Goal: Information Seeking & Learning: Learn about a topic

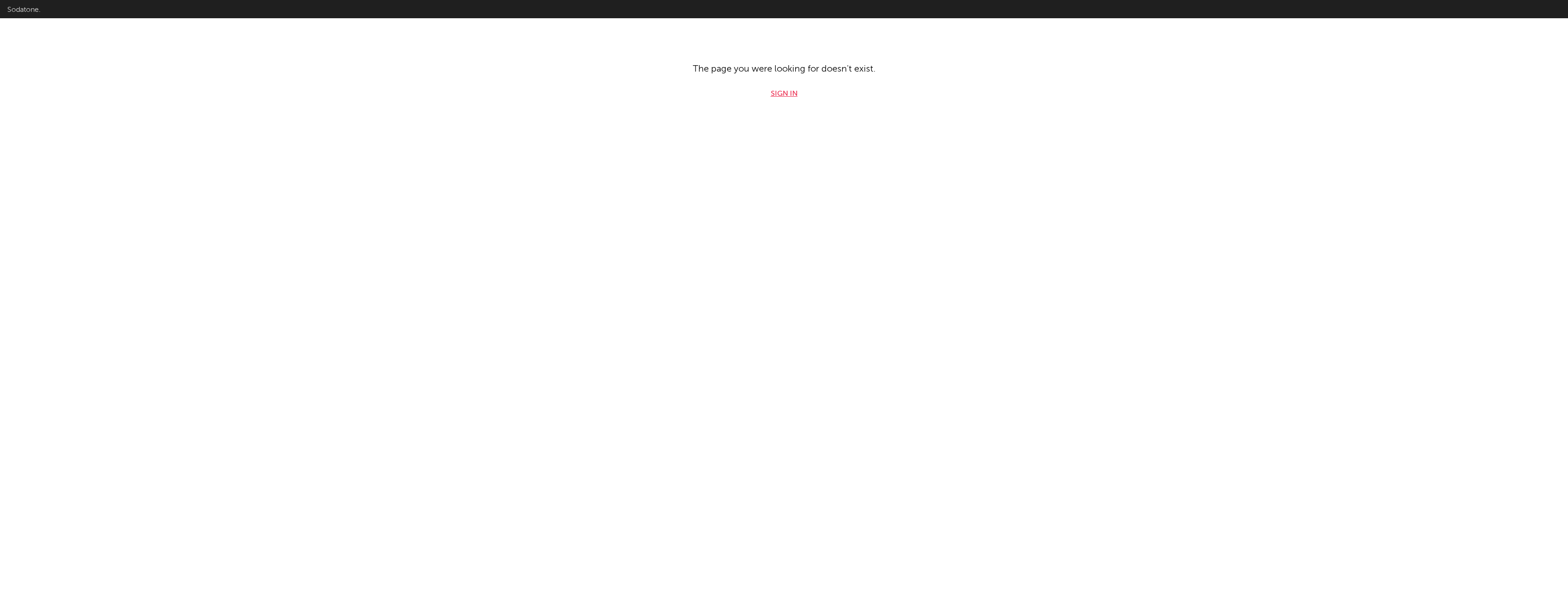
click at [785, 92] on link "Sign in" at bounding box center [784, 94] width 26 height 11
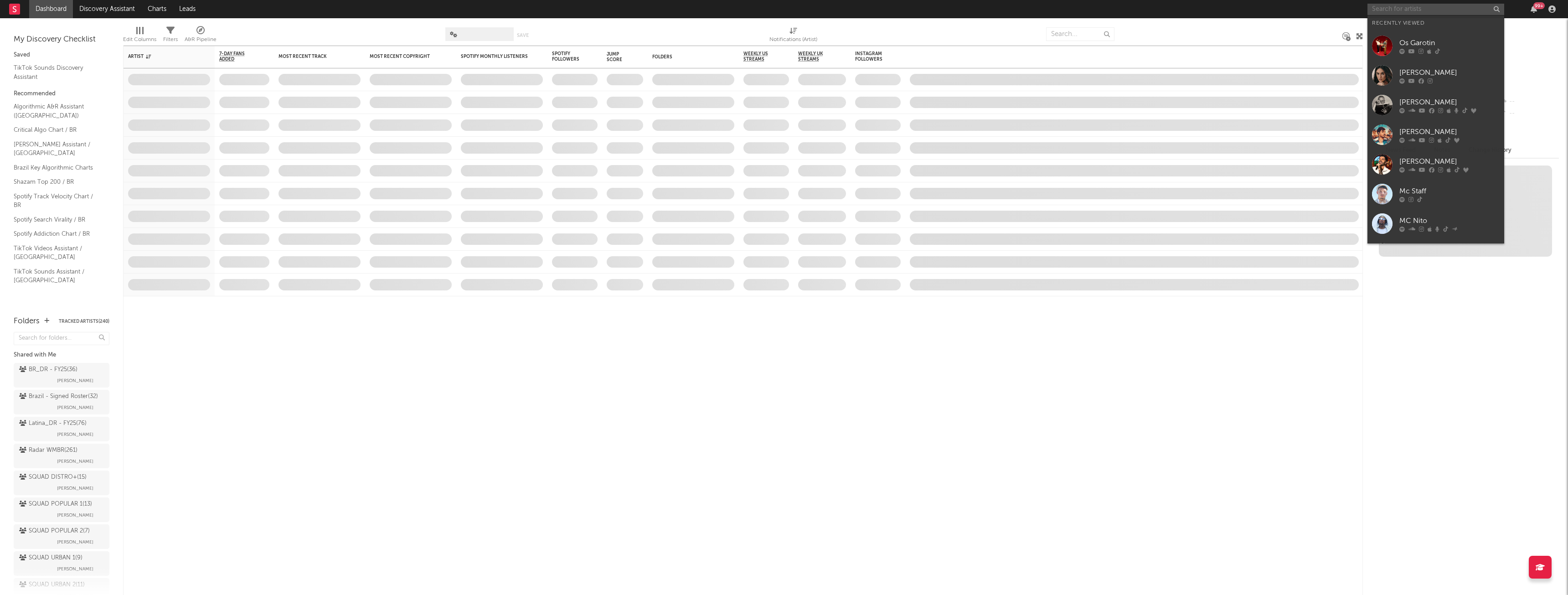
click at [1397, 6] on input "text" at bounding box center [1436, 9] width 137 height 11
click at [1425, 55] on link "Os Garotin" at bounding box center [1436, 45] width 137 height 30
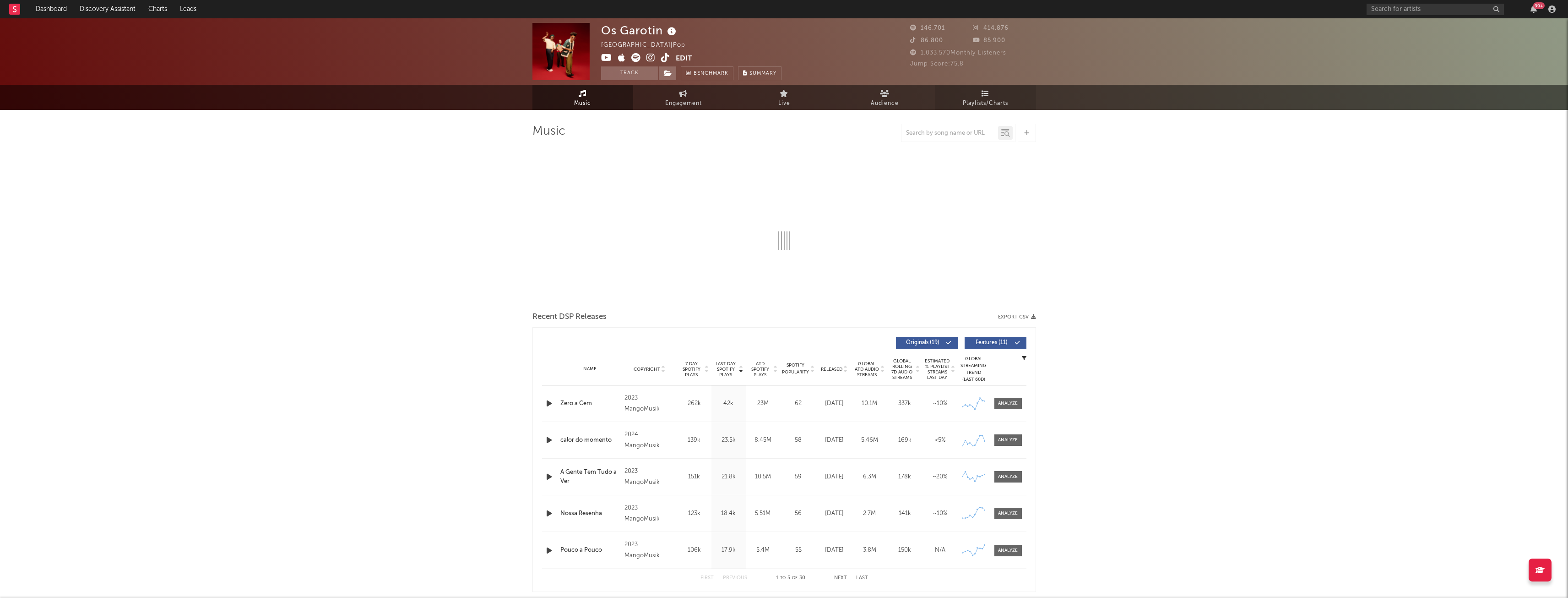
select select "6m"
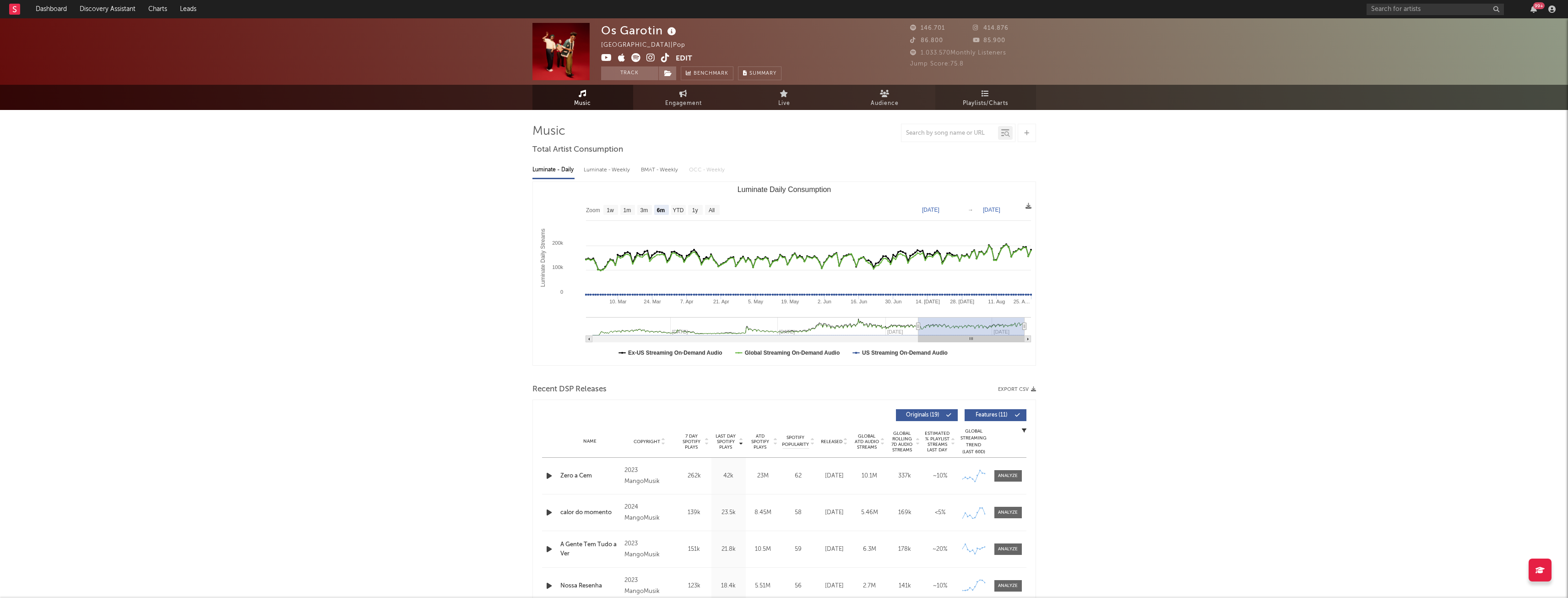
click at [975, 95] on link "Playlists/Charts" at bounding box center [986, 97] width 100 height 25
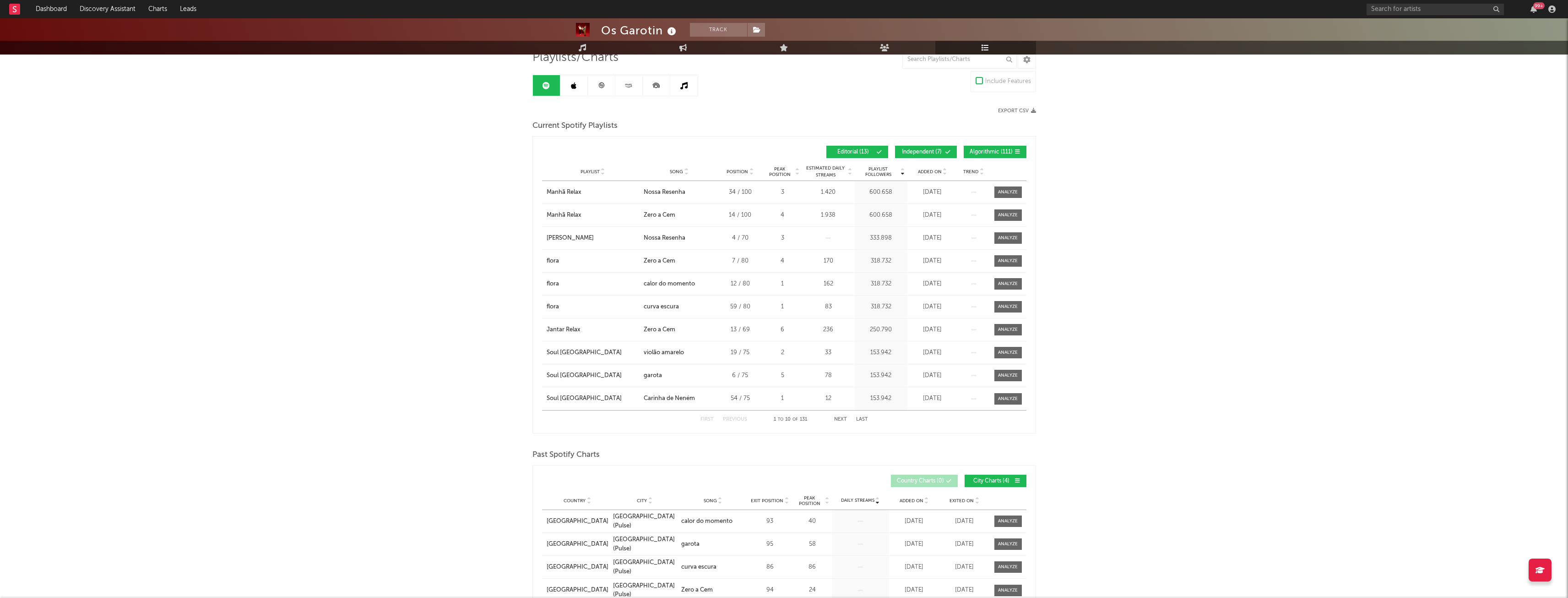
scroll to position [92, 0]
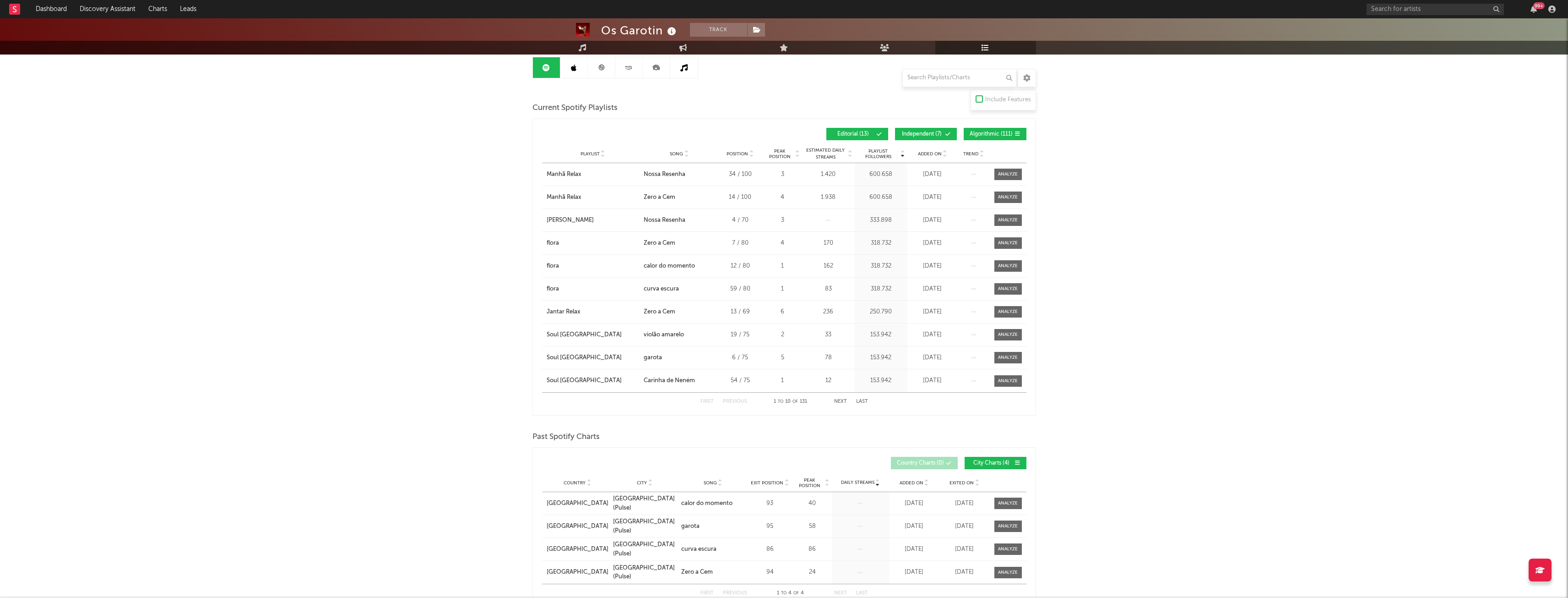
click at [982, 130] on button "Algorithmic ( 111 )" at bounding box center [995, 134] width 63 height 12
click at [932, 130] on button "Independent ( 7 )" at bounding box center [926, 134] width 62 height 12
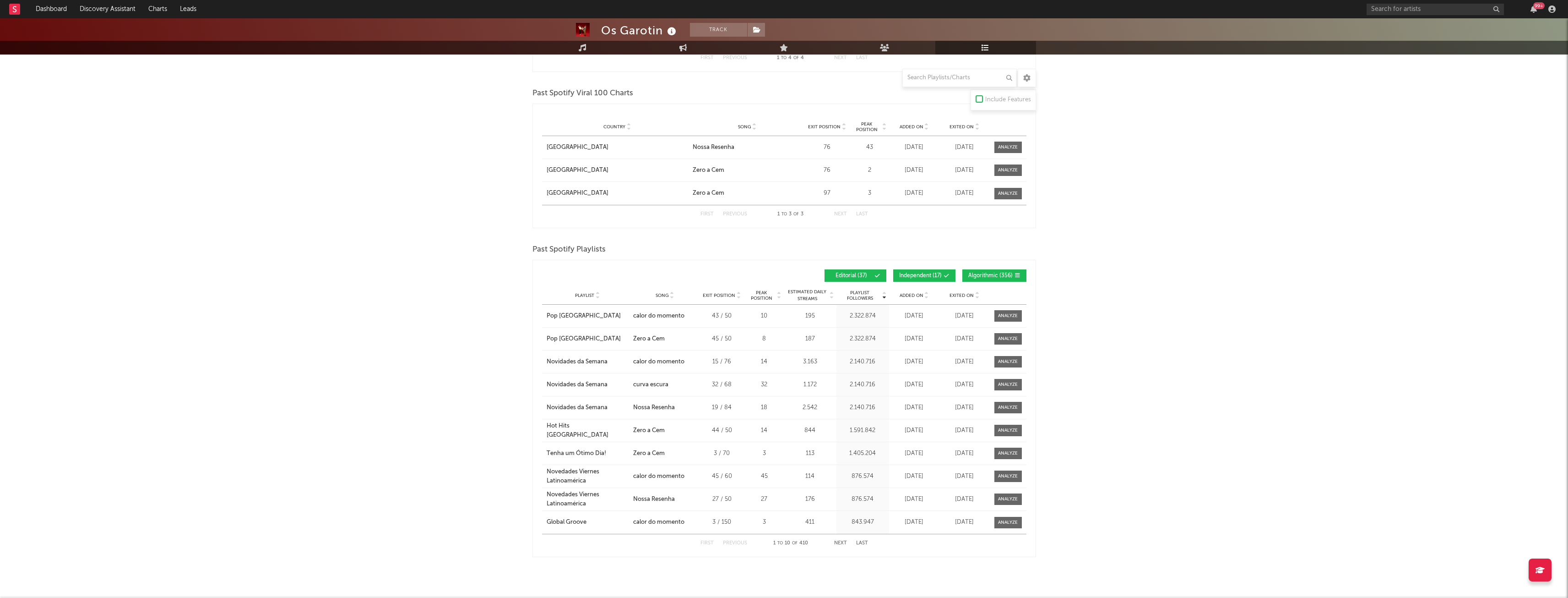
scroll to position [639, 0]
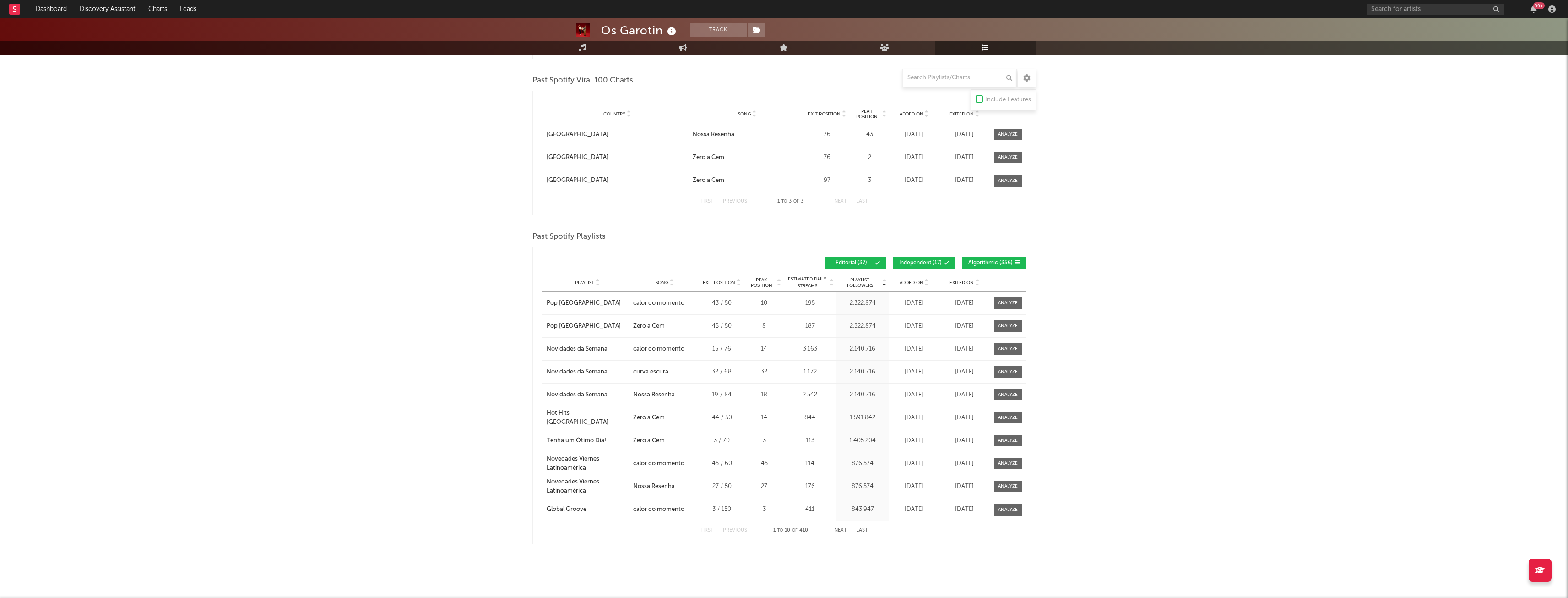
click at [973, 258] on button "Algorithmic ( 356 )" at bounding box center [994, 263] width 64 height 12
click at [918, 258] on button "Independent ( 17 )" at bounding box center [925, 263] width 63 height 12
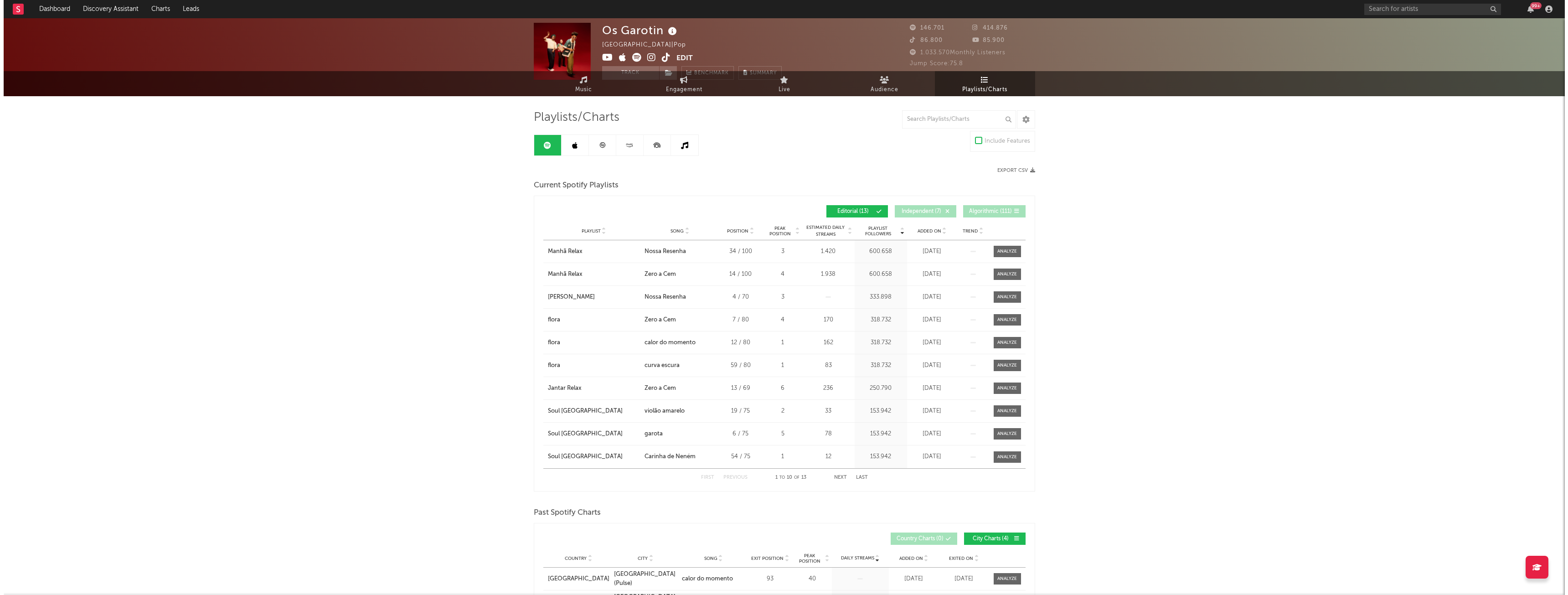
scroll to position [0, 0]
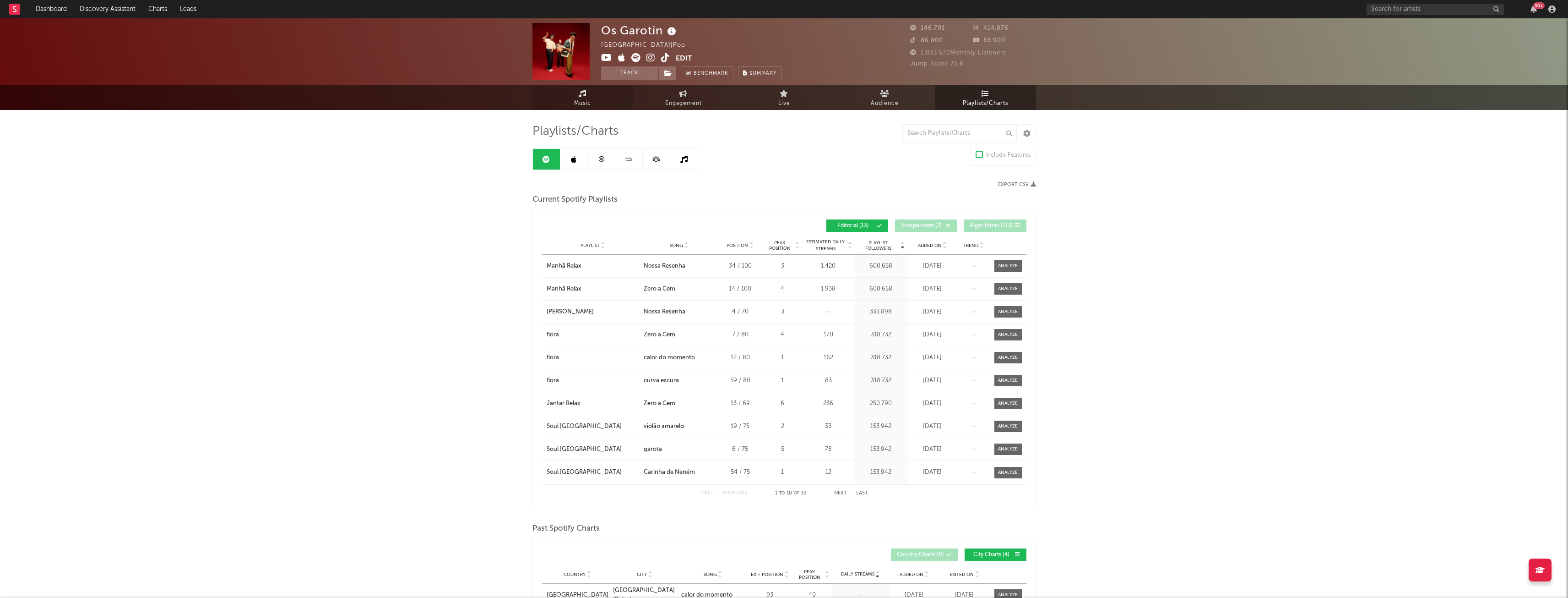
drag, startPoint x: 576, startPoint y: 98, endPoint x: 592, endPoint y: 97, distance: 16.0
click at [576, 98] on span "Music" at bounding box center [582, 103] width 17 height 11
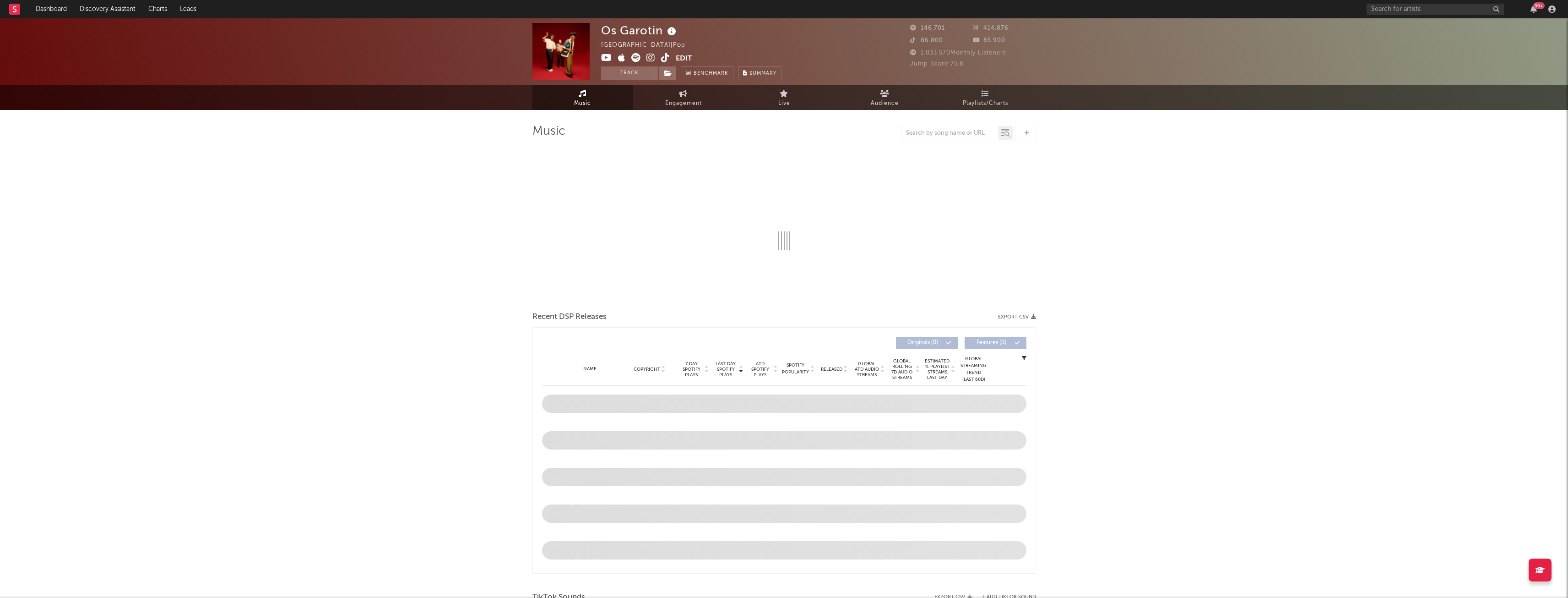
select select "6m"
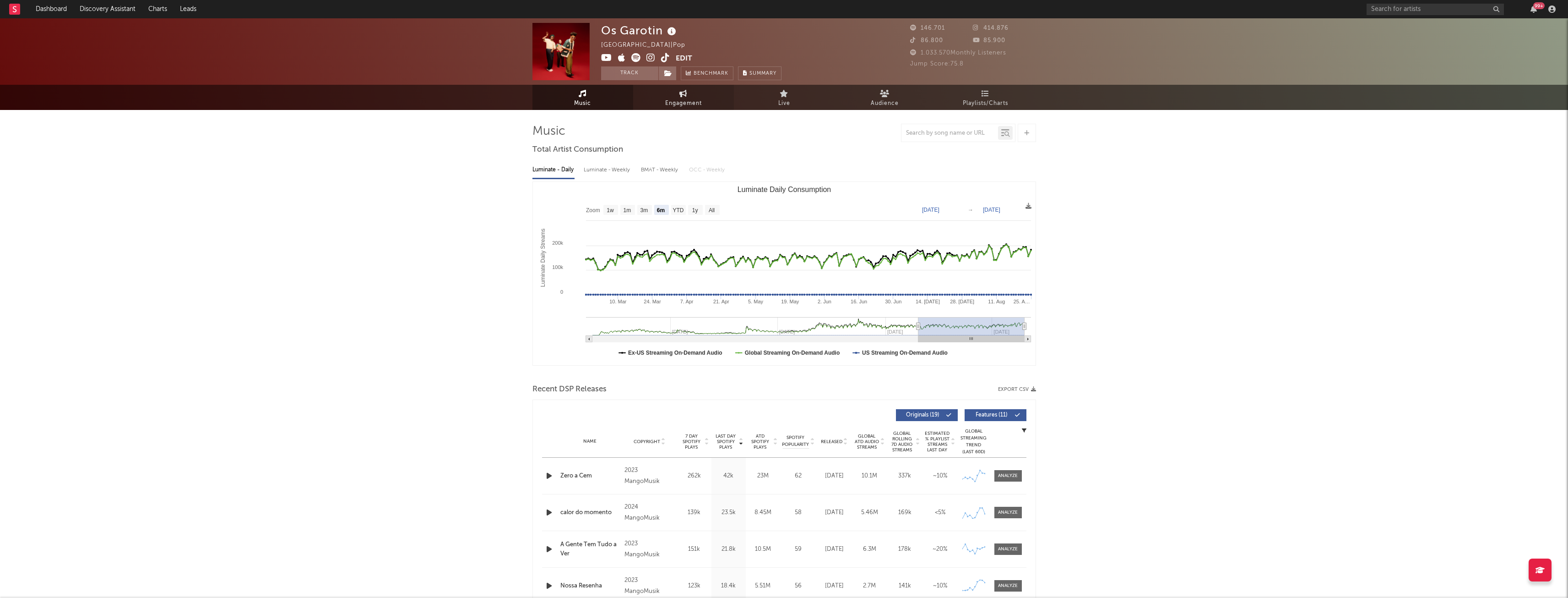
click at [681, 103] on span "Engagement" at bounding box center [684, 103] width 37 height 11
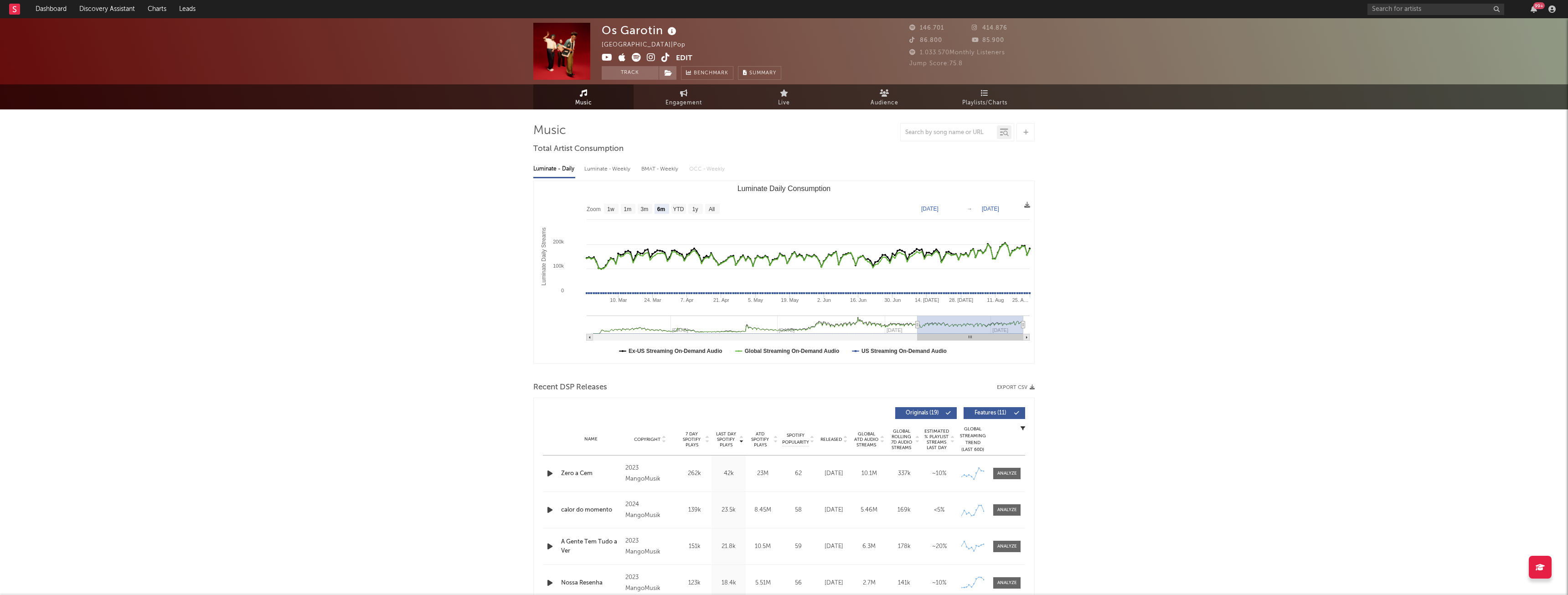
select select "1w"
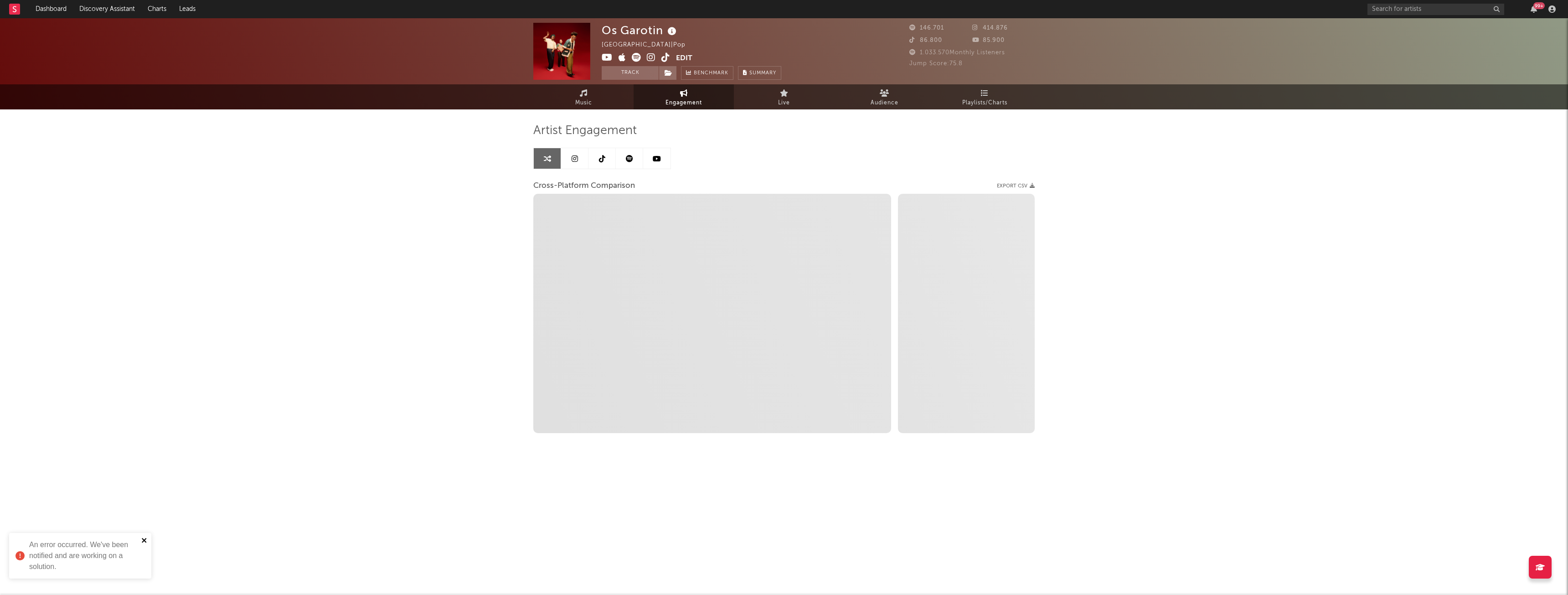
click at [144, 540] on icon "close" at bounding box center [143, 540] width 4 height 4
click at [677, 92] on link "Engagement" at bounding box center [683, 96] width 100 height 25
click at [580, 104] on span "Music" at bounding box center [584, 102] width 17 height 11
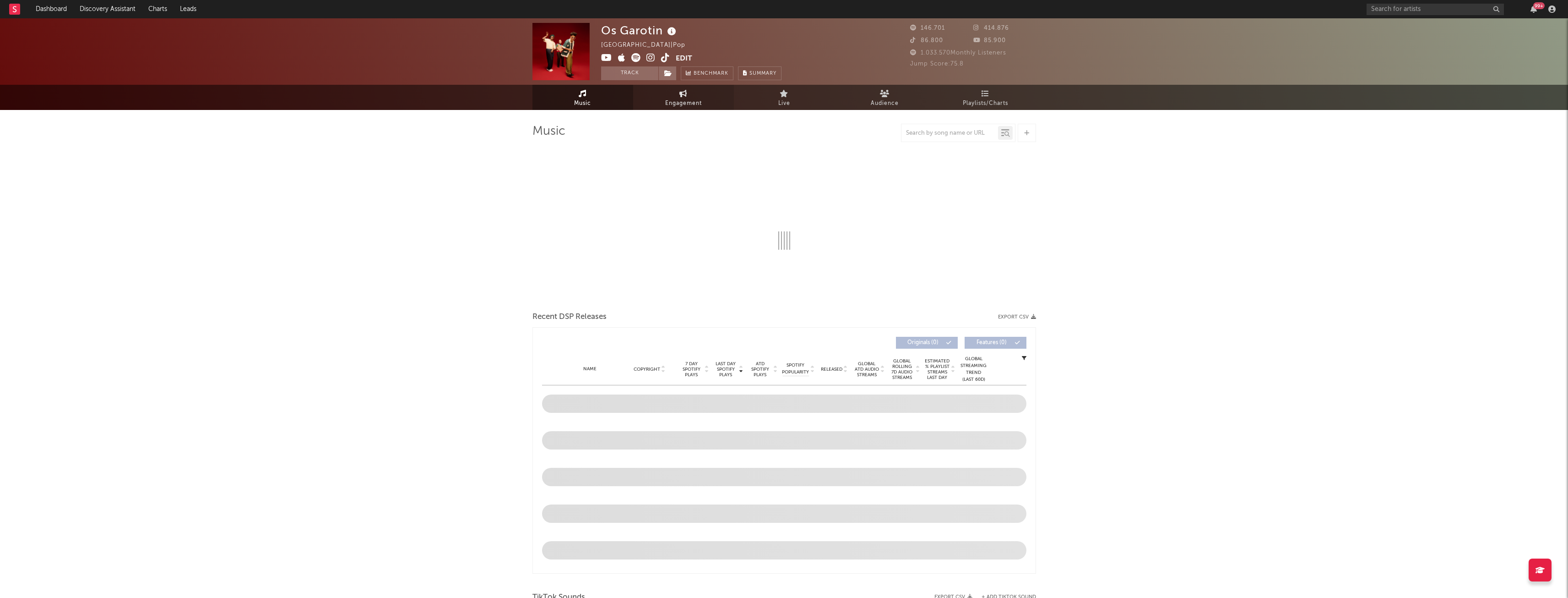
click at [648, 100] on link "Engagement" at bounding box center [683, 97] width 100 height 25
select select "1w"
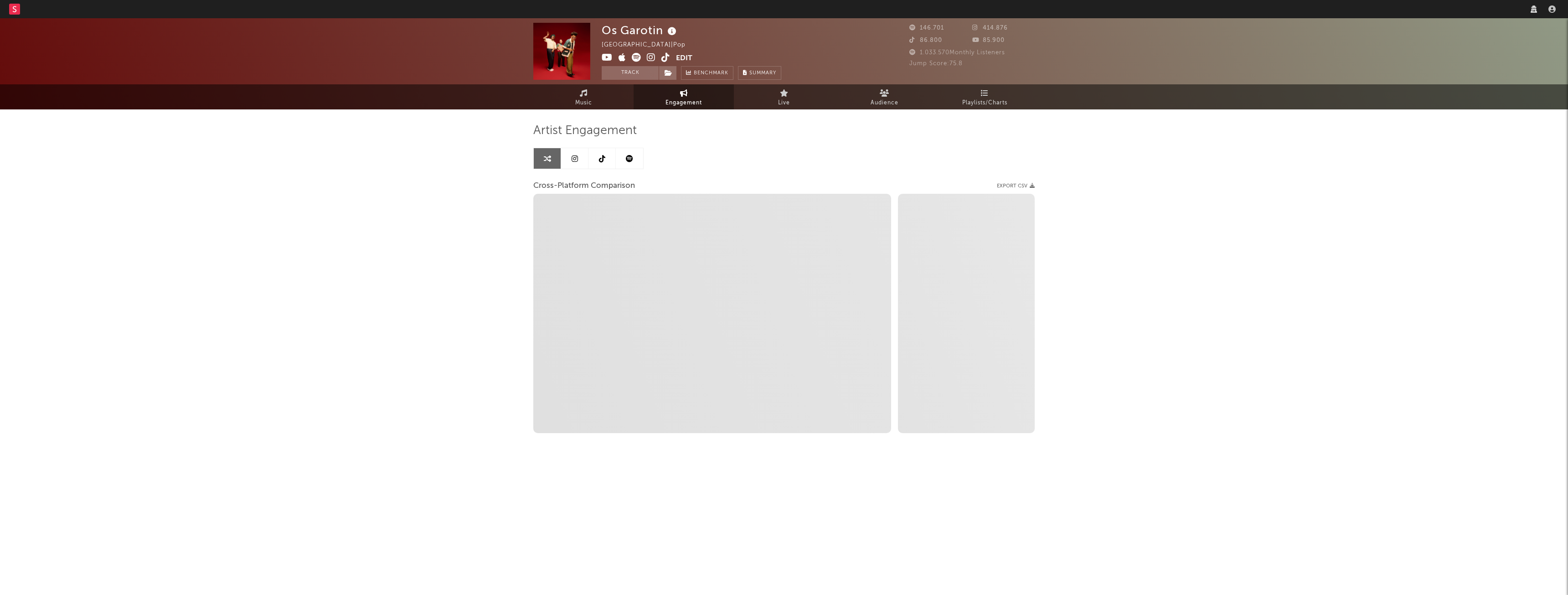
select select "1w"
click at [901, 96] on link "Audience" at bounding box center [884, 96] width 100 height 25
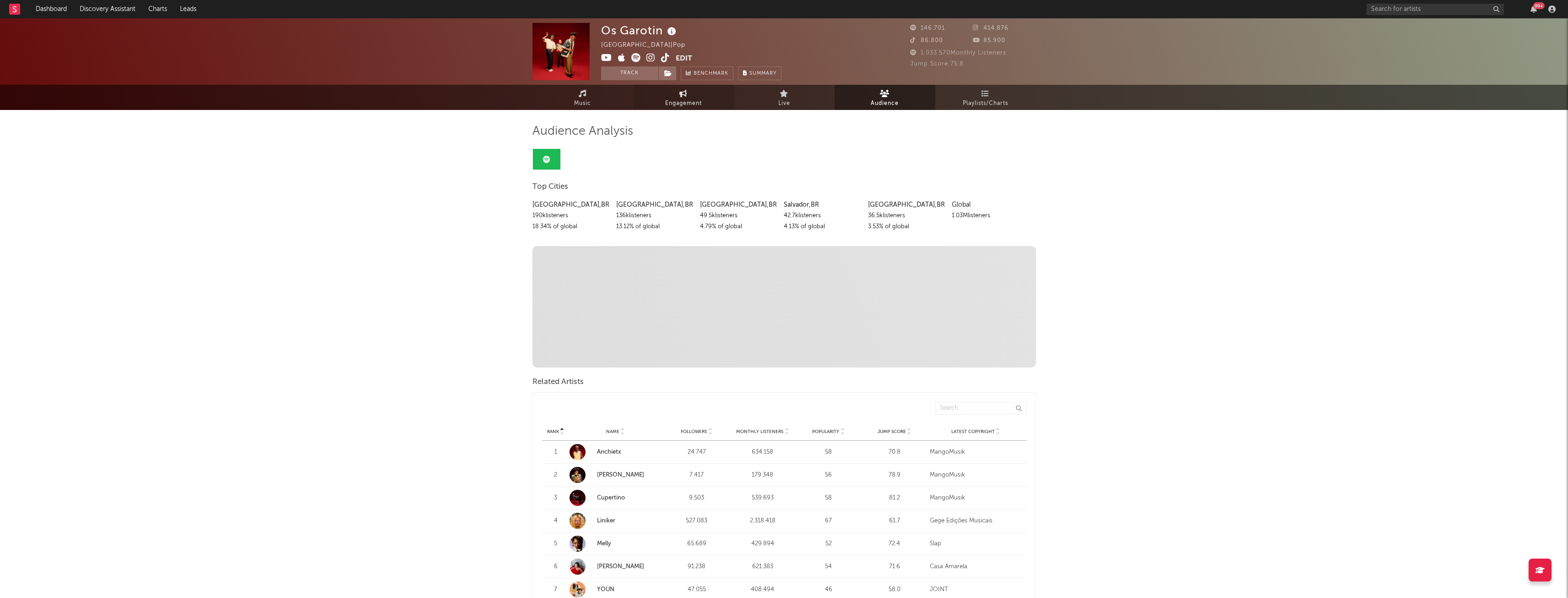
click at [674, 102] on span "Engagement" at bounding box center [684, 103] width 37 height 11
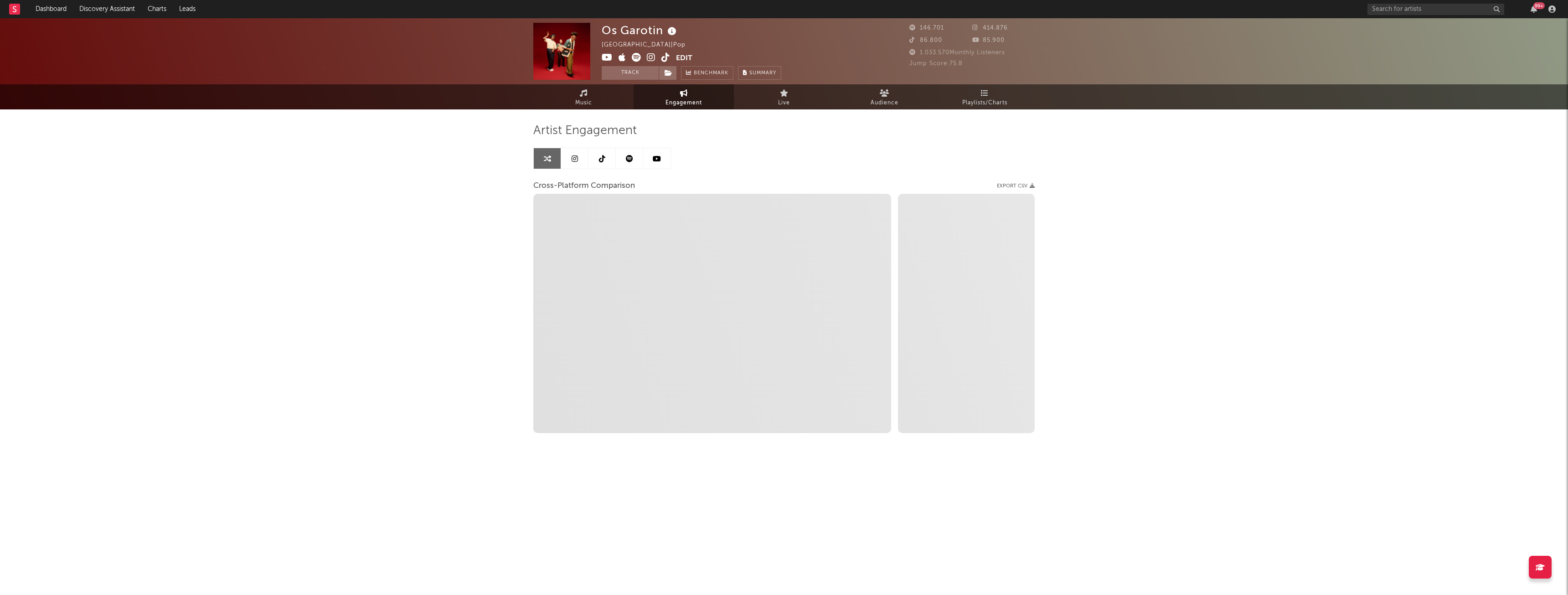
select select "1w"
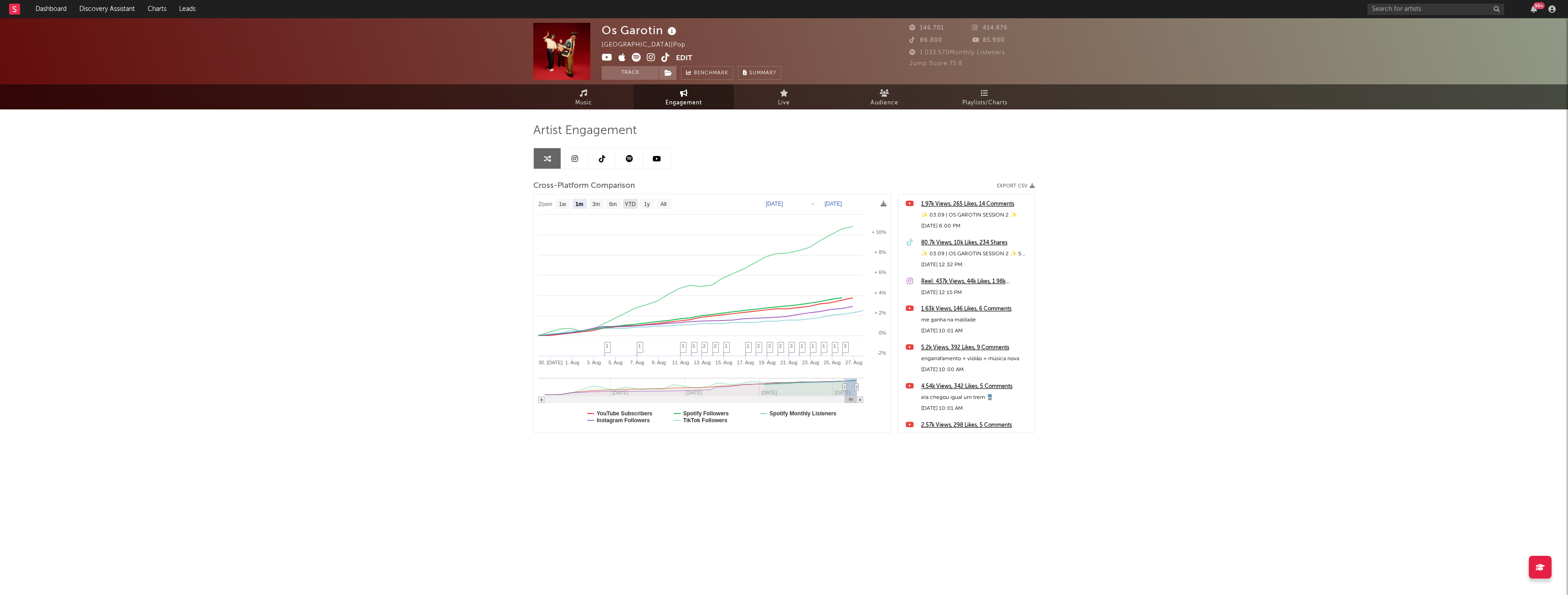
click at [630, 206] on text "YTD" at bounding box center [629, 203] width 11 height 6
select select "YTD"
type input "2025-01-01"
select select "1w"
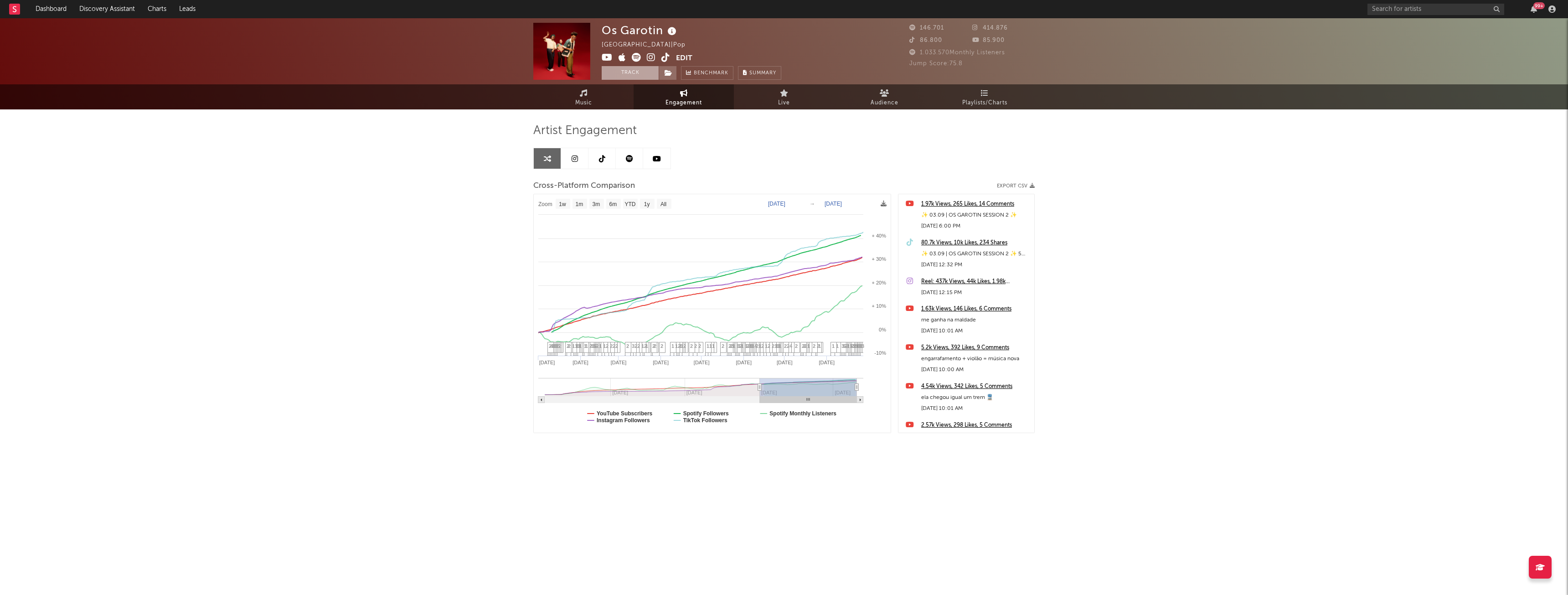
click at [617, 74] on button "Track" at bounding box center [630, 73] width 57 height 14
select select "1w"
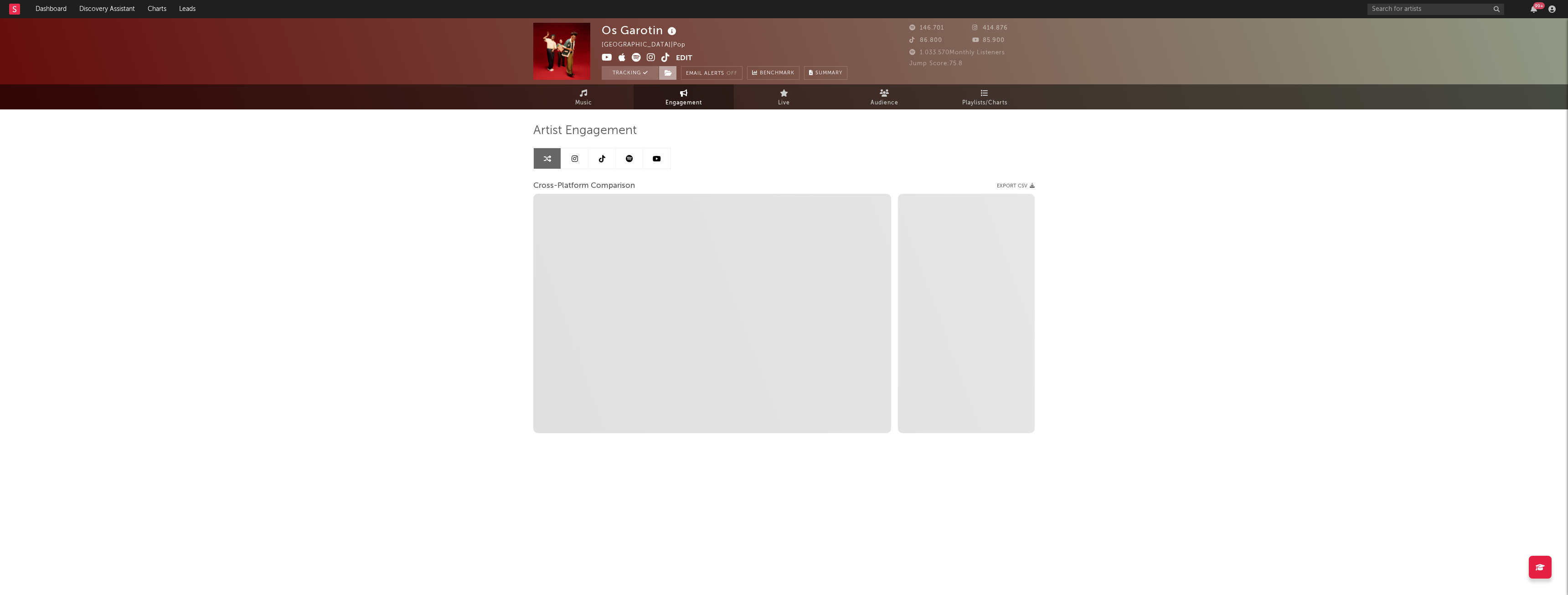
click at [667, 75] on icon at bounding box center [668, 73] width 8 height 6
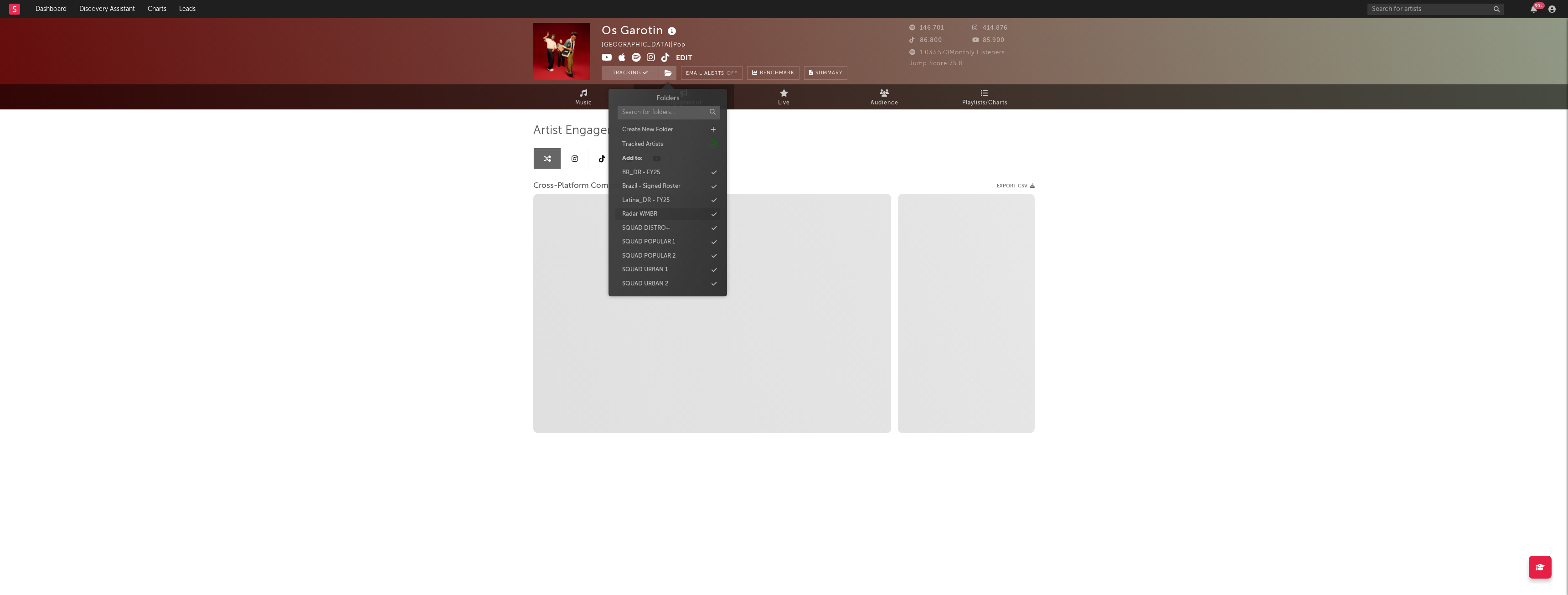
click at [665, 218] on div "Radar WMBR" at bounding box center [668, 214] width 105 height 12
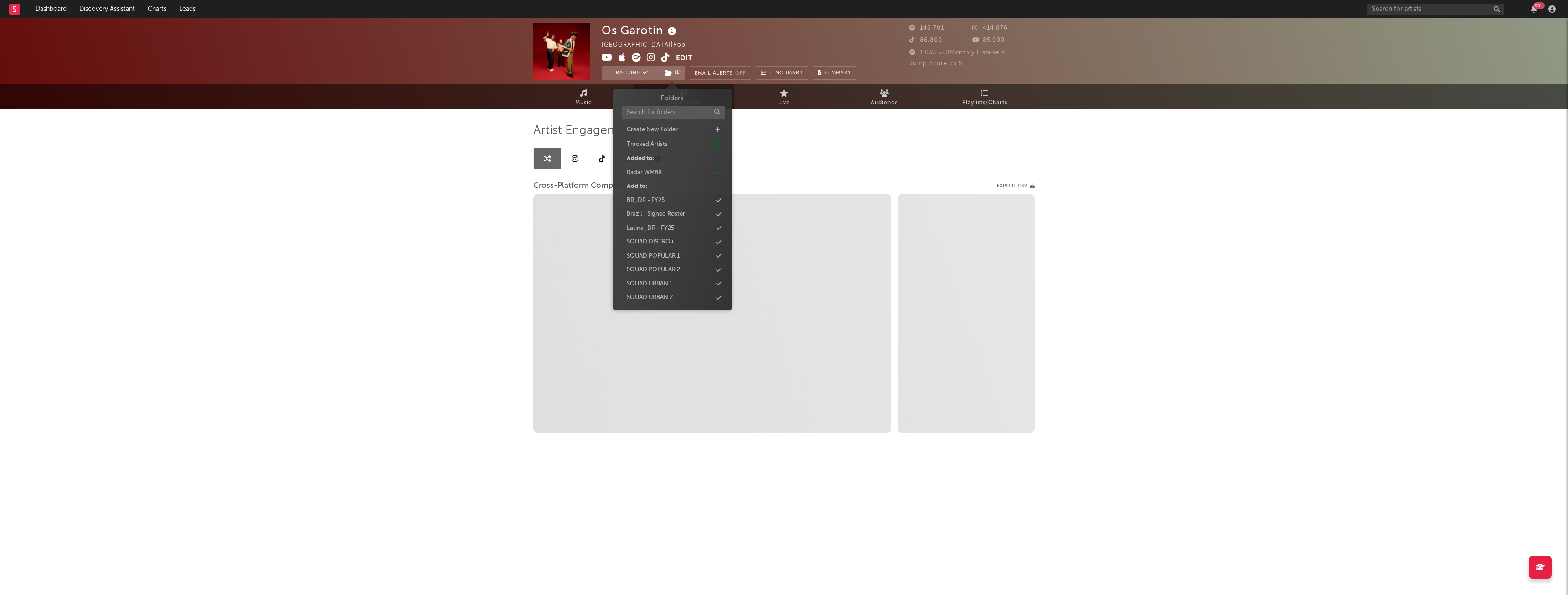
select select "1m"
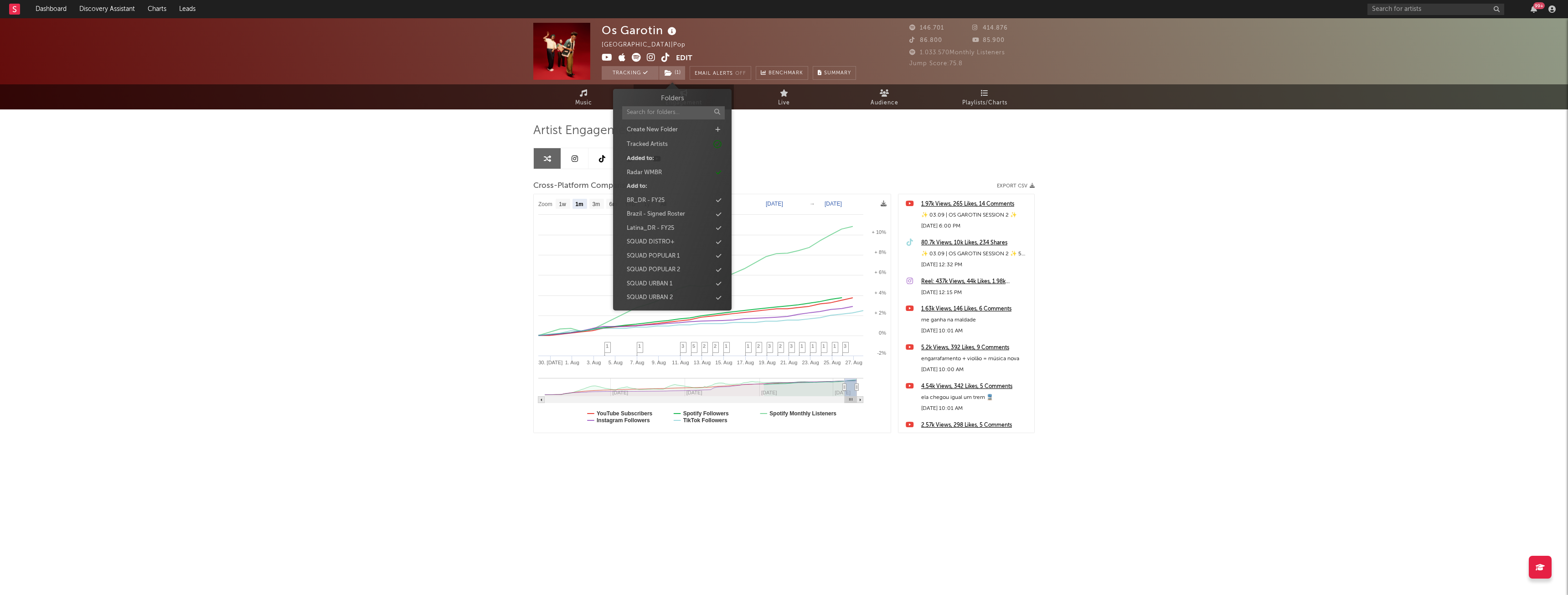
click at [877, 154] on div "Artist Engagement Cross-Platform Comparison Export CSV Zoom 1w 1m 3m 6m YTD 1y …" at bounding box center [784, 277] width 501 height 310
